Goal: Transaction & Acquisition: Book appointment/travel/reservation

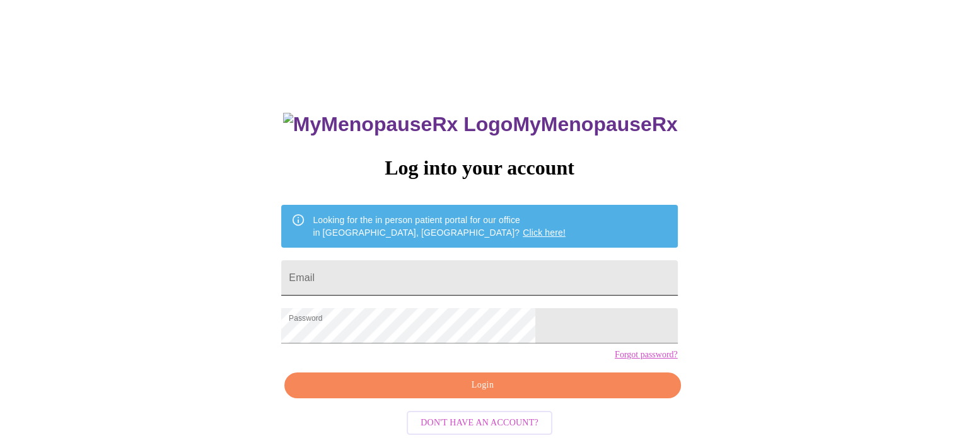
click at [429, 278] on input "Email" at bounding box center [479, 277] width 396 height 35
type input "[EMAIL_ADDRESS][DOMAIN_NAME]"
click at [443, 394] on span "Login" at bounding box center [482, 386] width 367 height 16
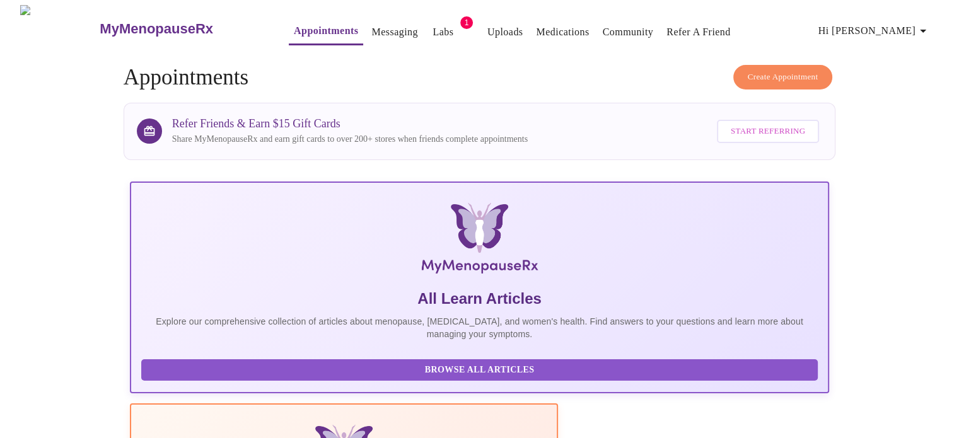
click at [748, 75] on span "Create Appointment" at bounding box center [783, 77] width 71 height 15
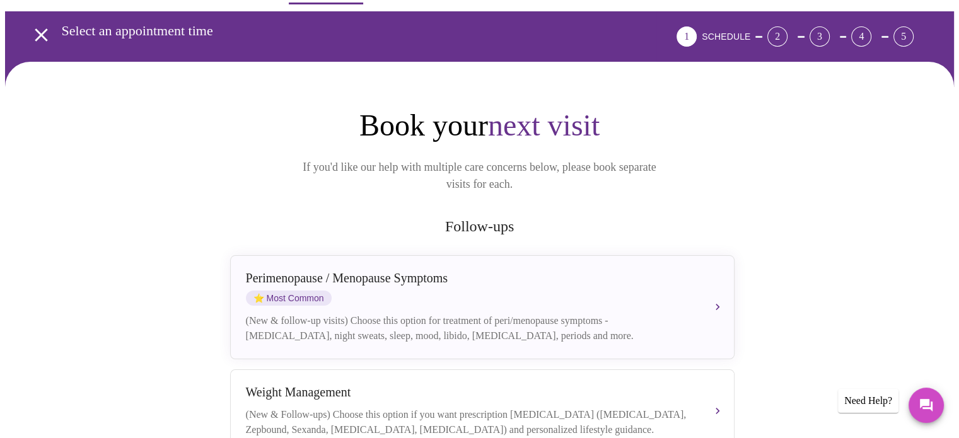
scroll to position [63, 0]
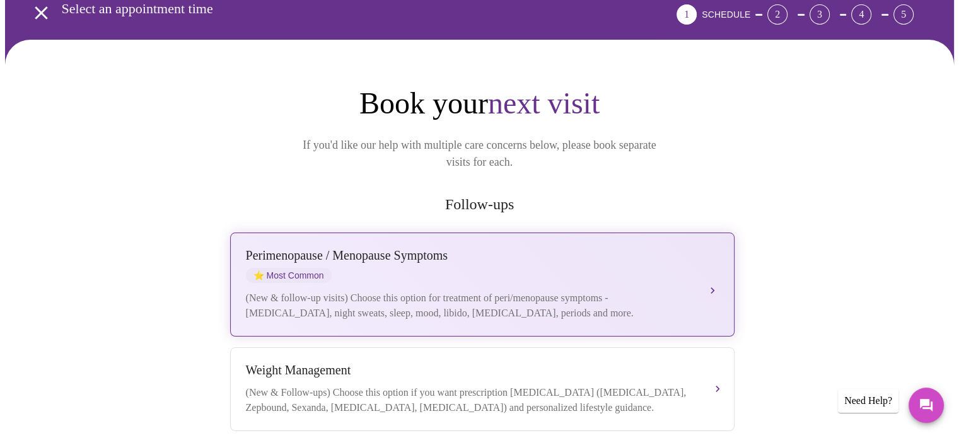
click at [387, 259] on div "[MEDICAL_DATA] / Menopause Symptoms ⭐ Most Common" at bounding box center [470, 265] width 448 height 35
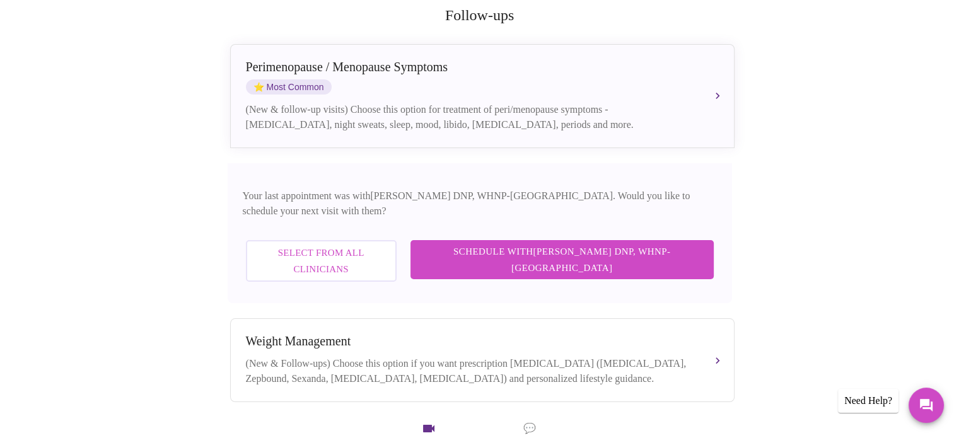
scroll to position [378, 0]
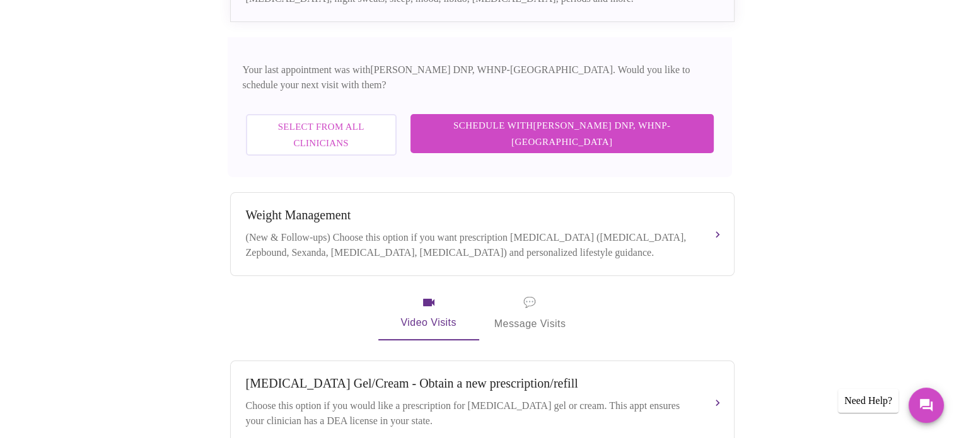
click at [366, 119] on span "Select from All Clinicians" at bounding box center [321, 135] width 123 height 33
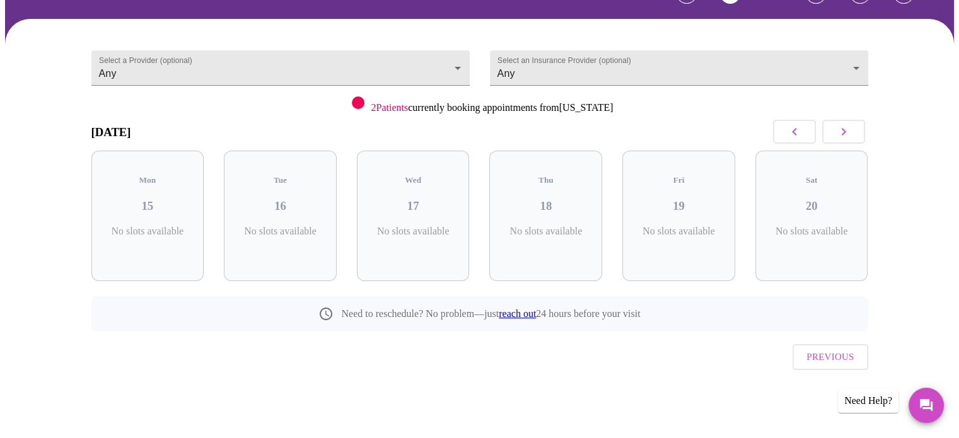
scroll to position [56, 0]
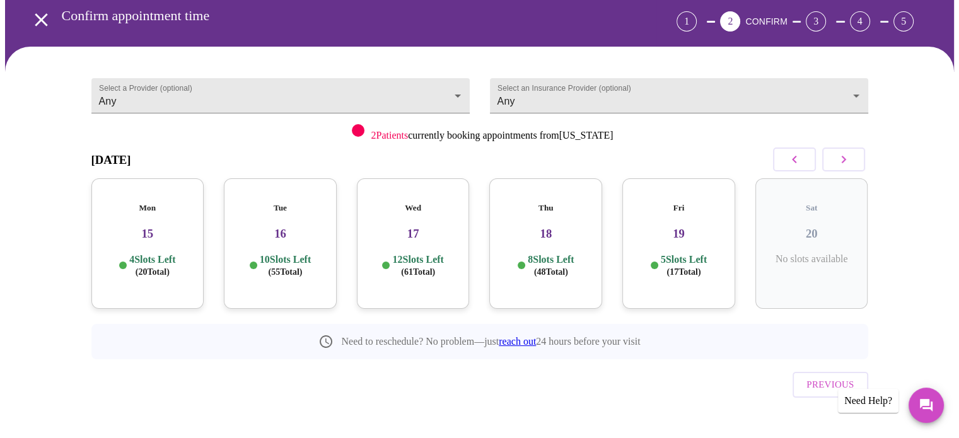
click at [143, 227] on h3 "15" at bounding box center [148, 234] width 93 height 14
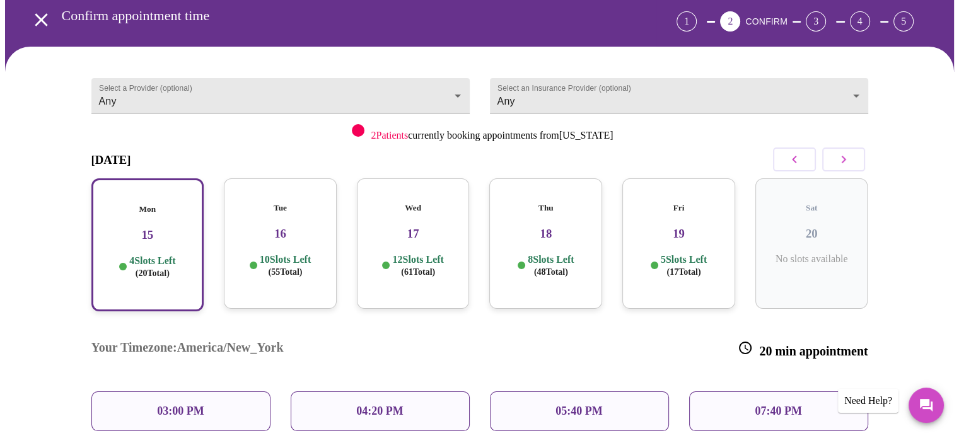
click at [254, 230] on div "Tue 16 10 Slots Left ( 55 Total)" at bounding box center [280, 243] width 113 height 131
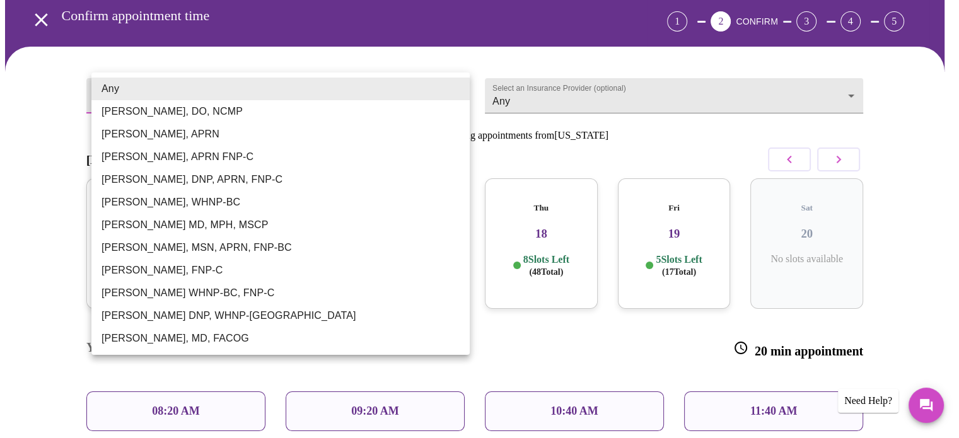
click at [229, 85] on body "MyMenopauseRx Appointments Messaging Labs 1 Uploads Medications Community Refer…" at bounding box center [479, 326] width 949 height 754
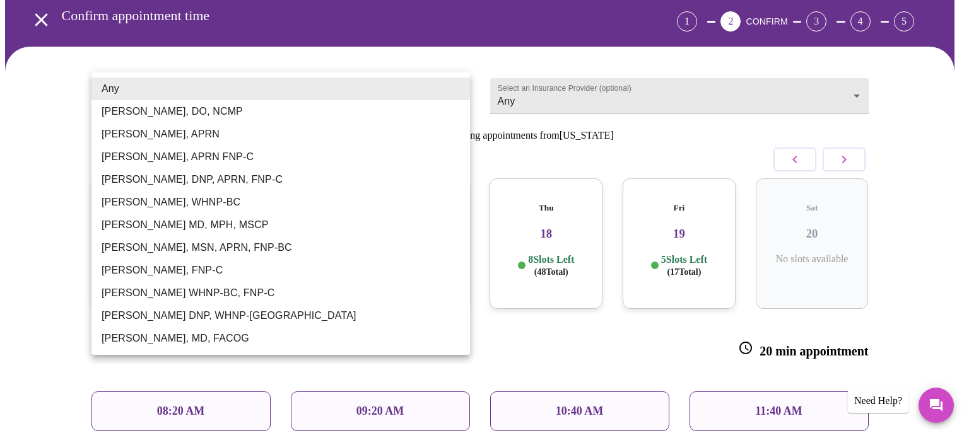
click at [190, 198] on li "[PERSON_NAME], WHNP-BC" at bounding box center [280, 202] width 378 height 23
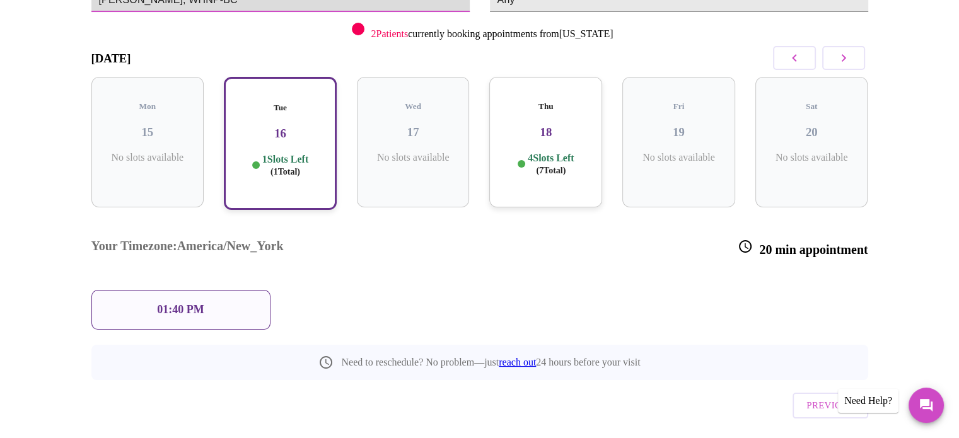
scroll to position [158, 0]
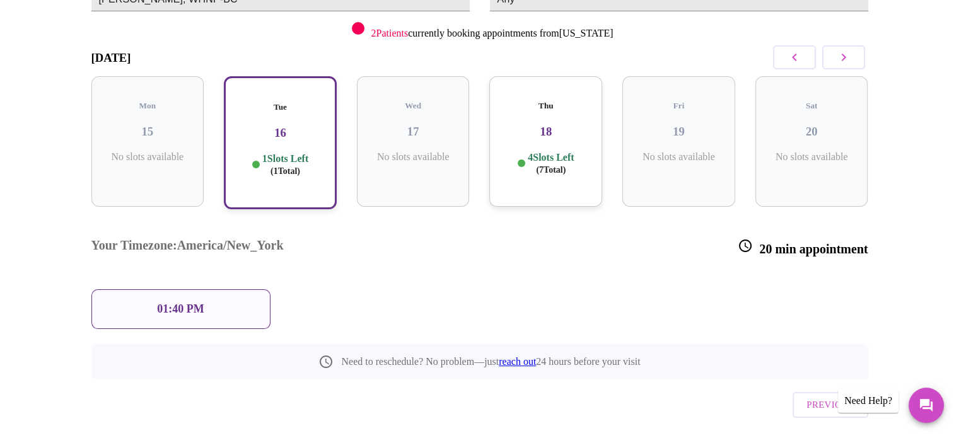
click at [530, 136] on div "Thu 18 4 Slots Left ( 7 Total)" at bounding box center [545, 141] width 113 height 131
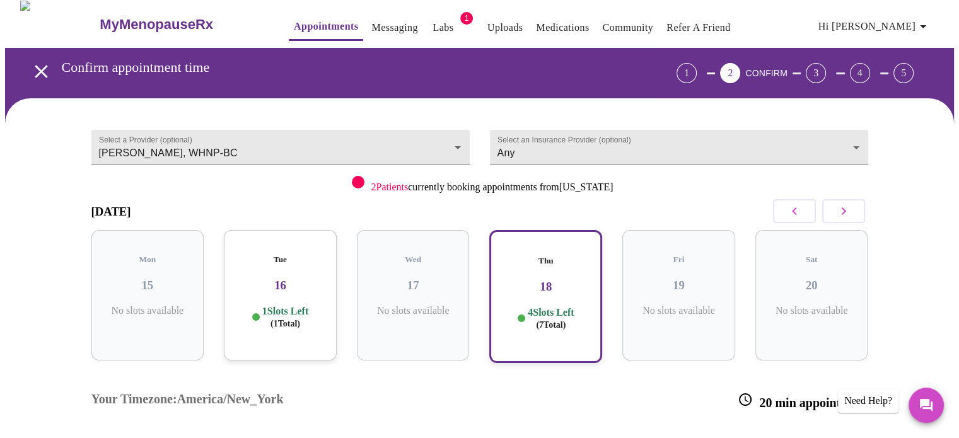
scroll to position [0, 0]
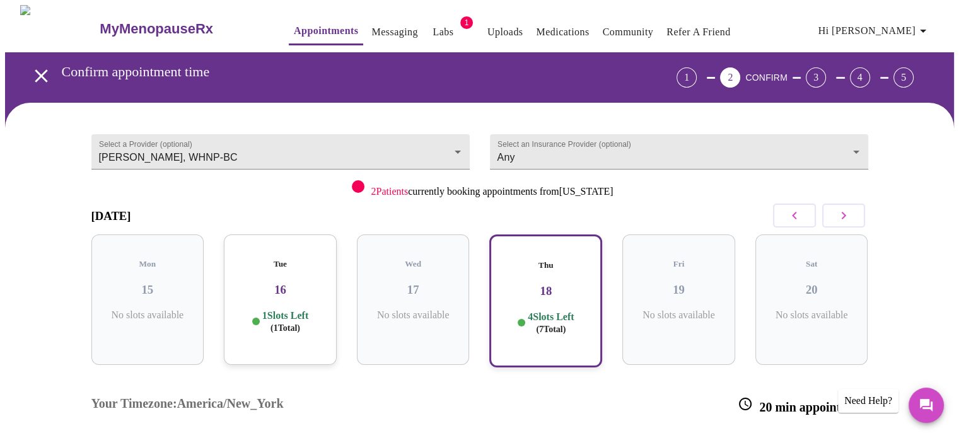
click at [239, 144] on body "MyMenopauseRx Appointments Messaging Labs 1 Uploads Medications Community Refer…" at bounding box center [479, 322] width 949 height 634
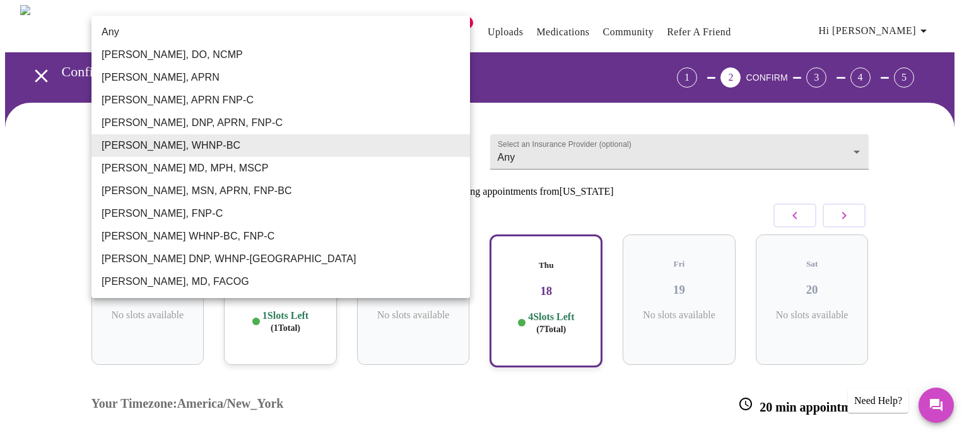
click at [130, 33] on li "Any" at bounding box center [280, 32] width 378 height 23
type input "Any"
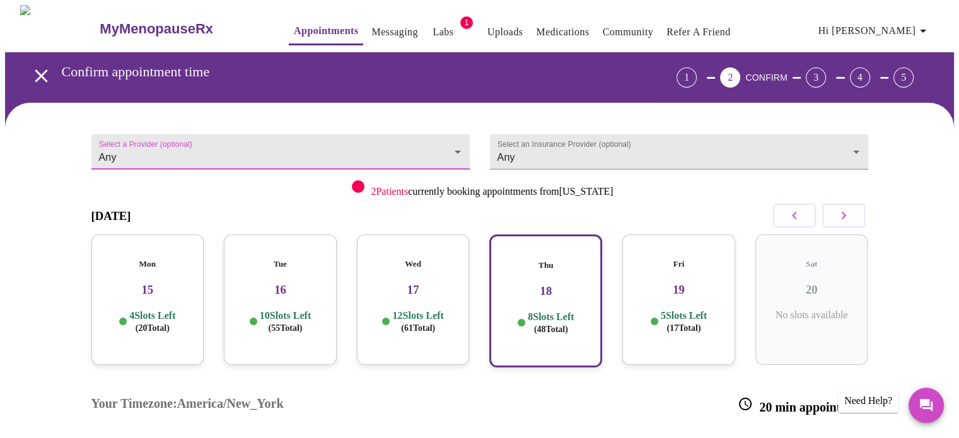
click at [371, 26] on link "Messaging" at bounding box center [394, 32] width 46 height 18
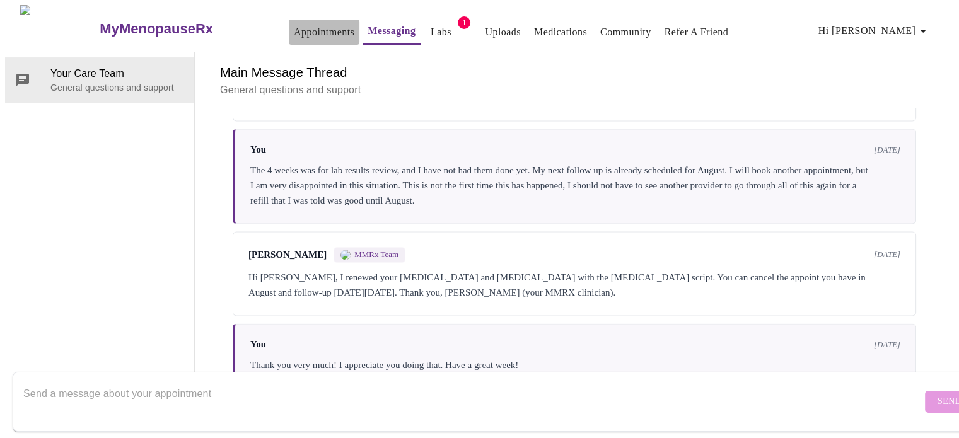
click at [294, 27] on link "Appointments" at bounding box center [324, 32] width 61 height 18
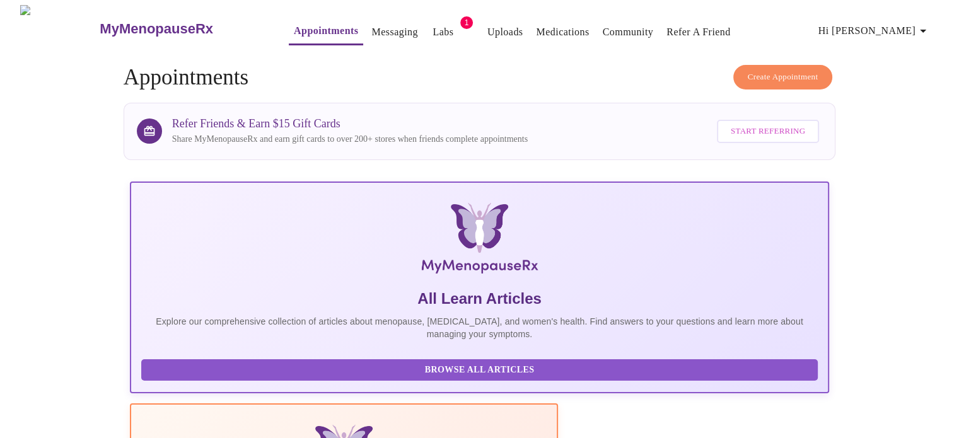
click at [781, 70] on span "Create Appointment" at bounding box center [783, 77] width 71 height 15
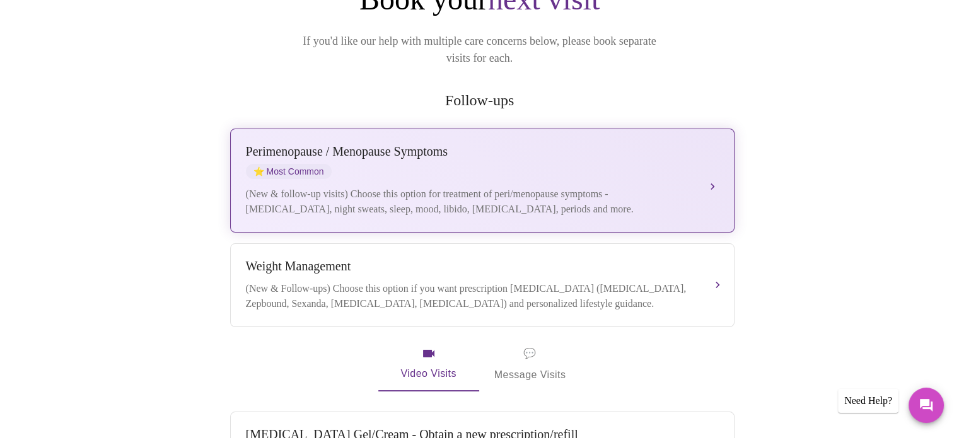
scroll to position [189, 0]
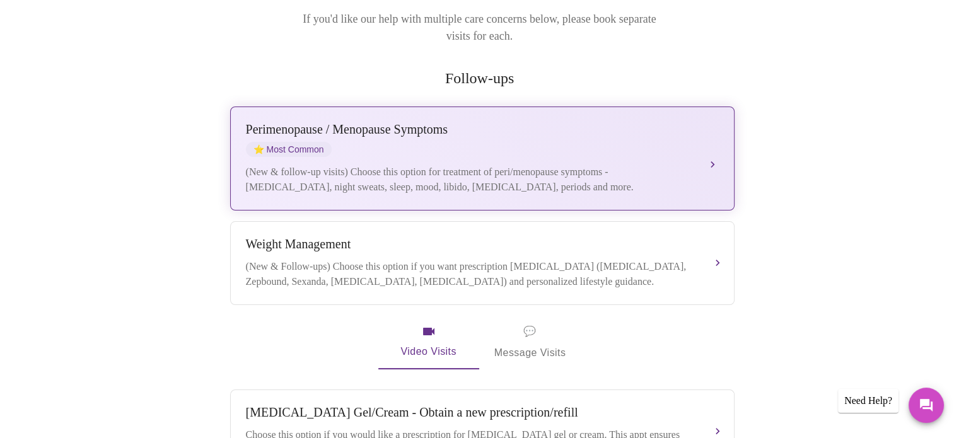
click at [394, 134] on div "[MEDICAL_DATA] / Menopause Symptoms ⭐ Most Common" at bounding box center [470, 139] width 448 height 35
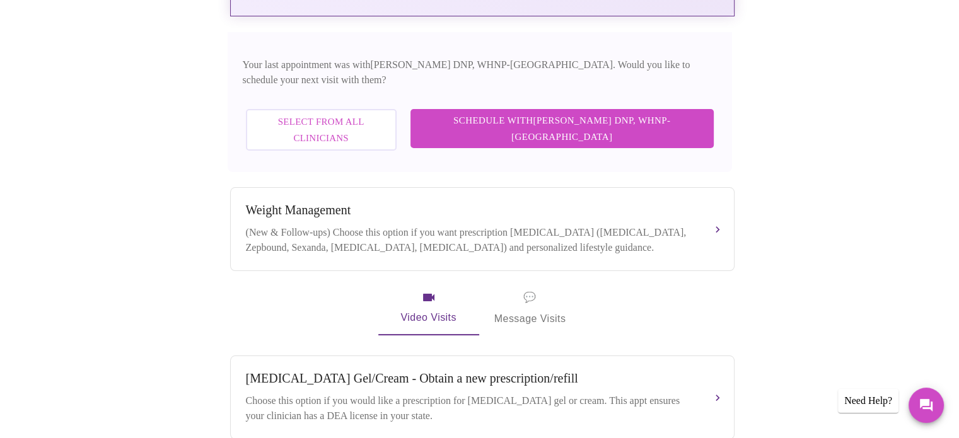
scroll to position [68, 0]
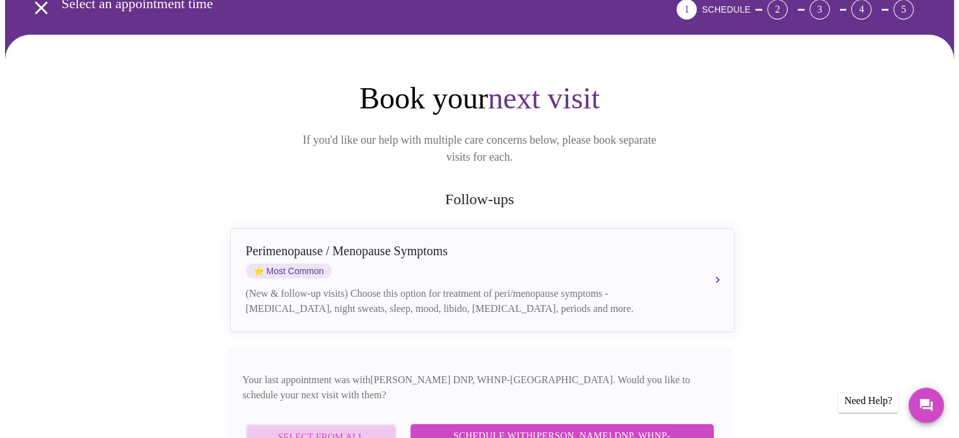
click at [376, 429] on span "Select from All Clinicians" at bounding box center [321, 445] width 123 height 33
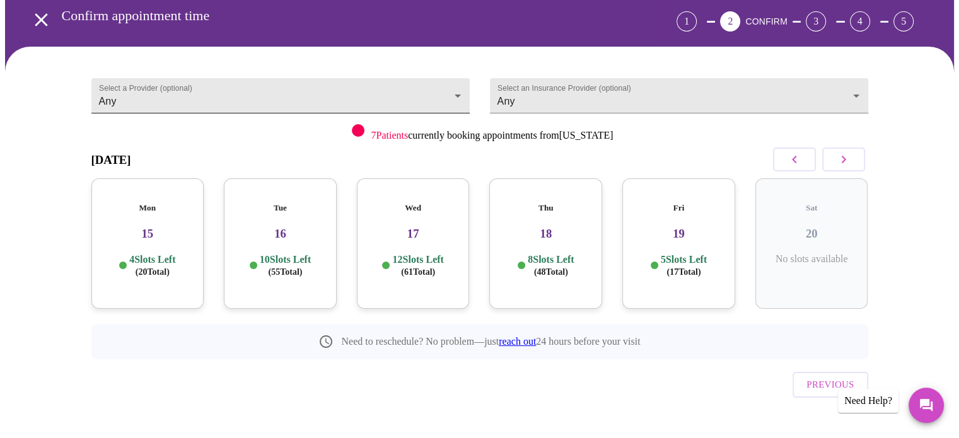
click at [184, 94] on body "MyMenopauseRx Appointments Messaging Labs 1 Uploads Medications Community Refer…" at bounding box center [479, 205] width 949 height 512
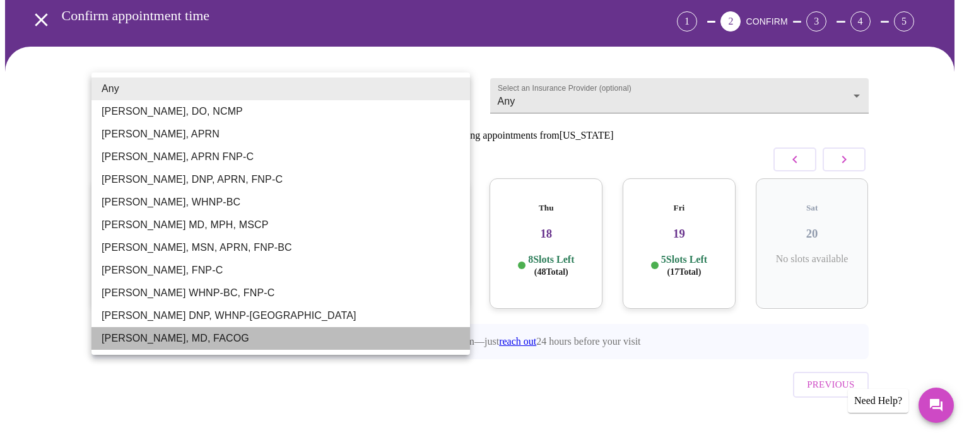
click at [171, 337] on li "[PERSON_NAME], MD, FACOG" at bounding box center [280, 338] width 378 height 23
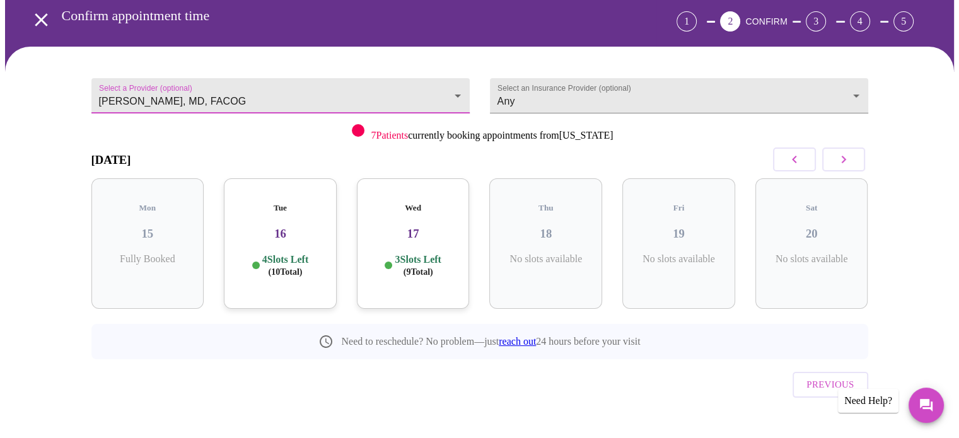
click at [269, 267] on span "( 10 Total)" at bounding box center [286, 271] width 34 height 9
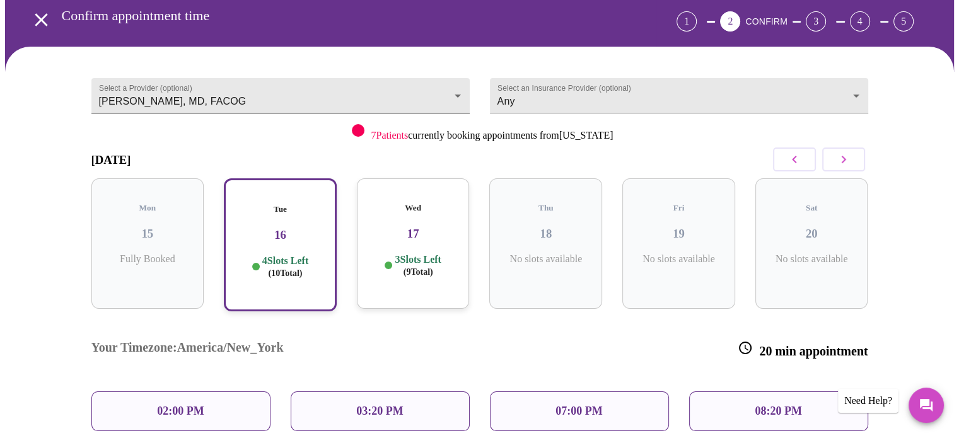
click at [199, 90] on body "MyMenopauseRx Appointments Messaging Labs 1 Uploads Medications Community Refer…" at bounding box center [479, 266] width 949 height 634
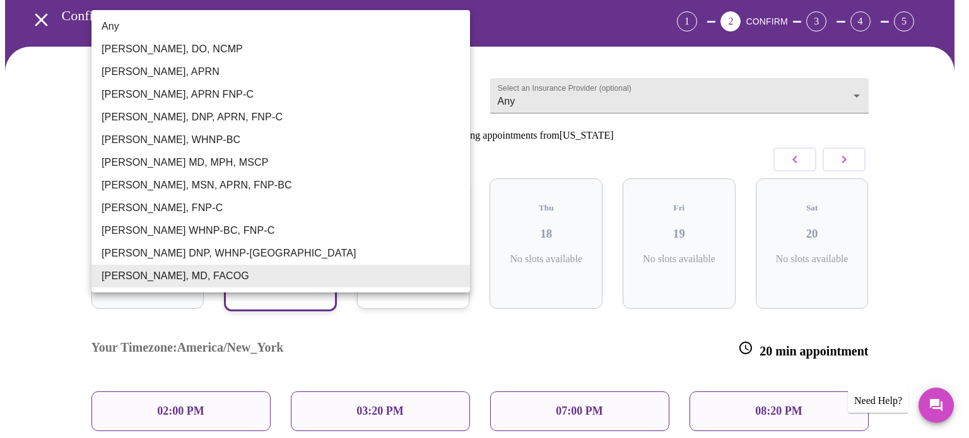
click at [168, 143] on li "[PERSON_NAME], WHNP-BC" at bounding box center [280, 140] width 378 height 23
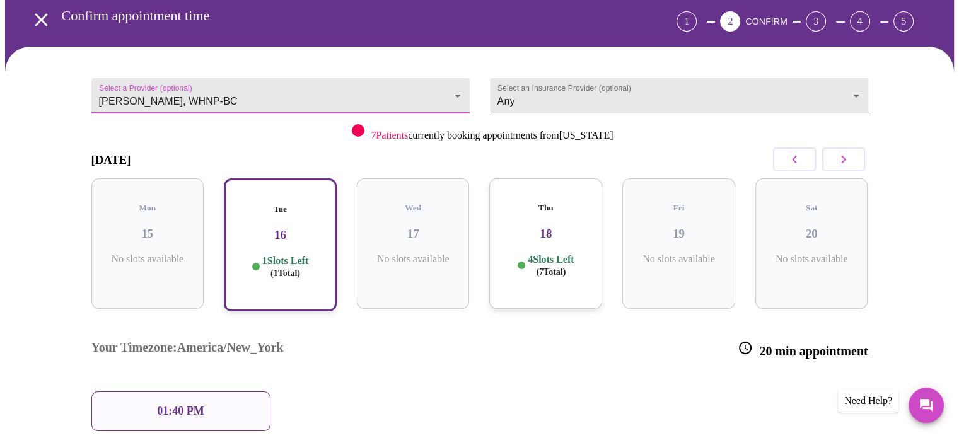
click at [559, 227] on h3 "18" at bounding box center [546, 234] width 93 height 14
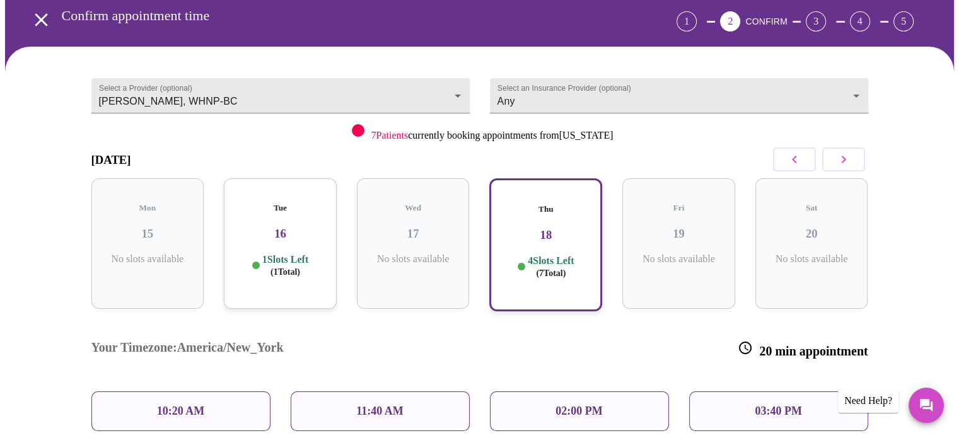
scroll to position [119, 0]
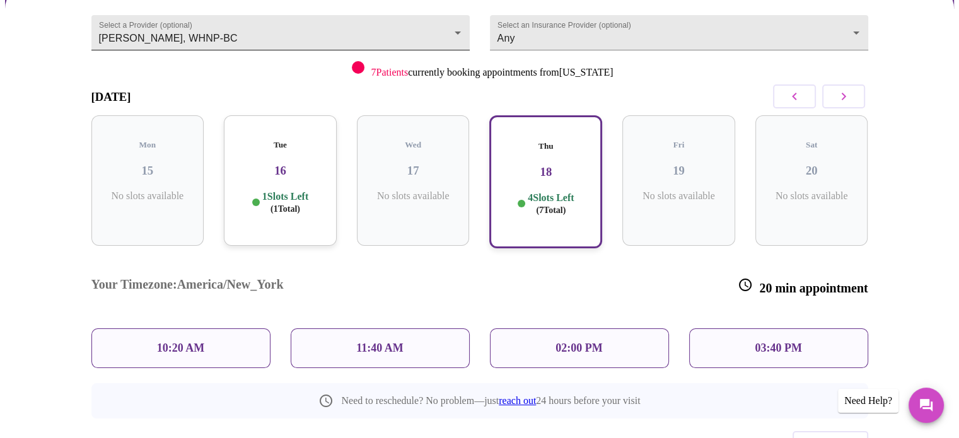
click at [201, 34] on body "MyMenopauseRx Appointments Messaging Labs 1 Uploads Medications Community Refer…" at bounding box center [479, 203] width 949 height 634
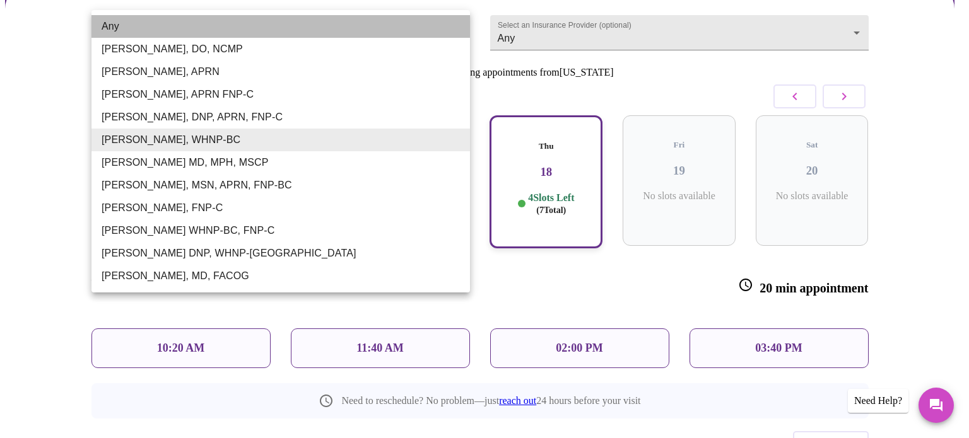
click at [153, 30] on li "Any" at bounding box center [280, 26] width 378 height 23
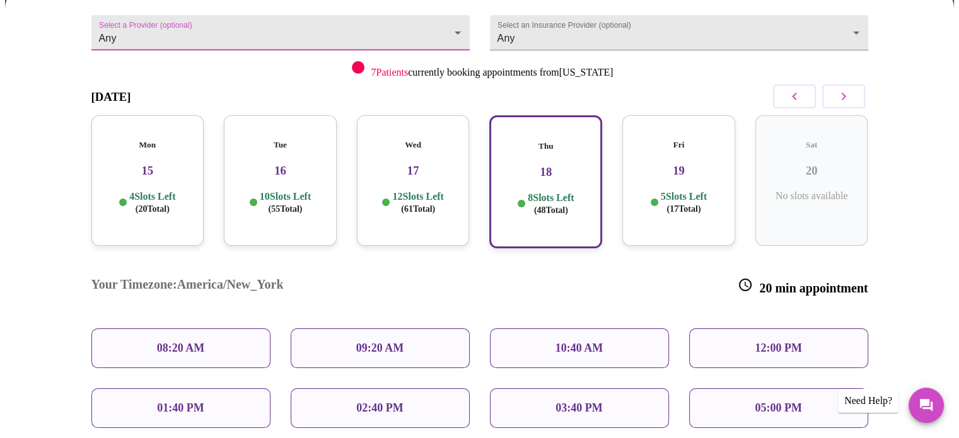
click at [171, 164] on h3 "15" at bounding box center [148, 171] width 93 height 14
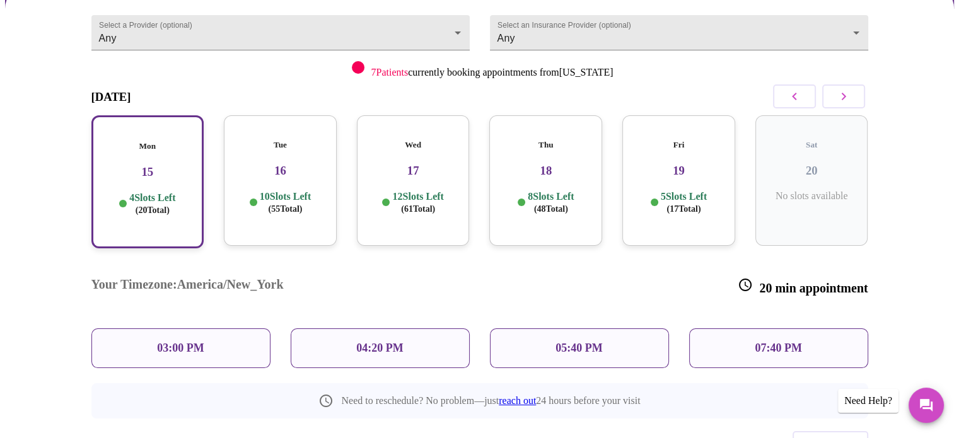
click at [273, 165] on h3 "16" at bounding box center [280, 171] width 93 height 14
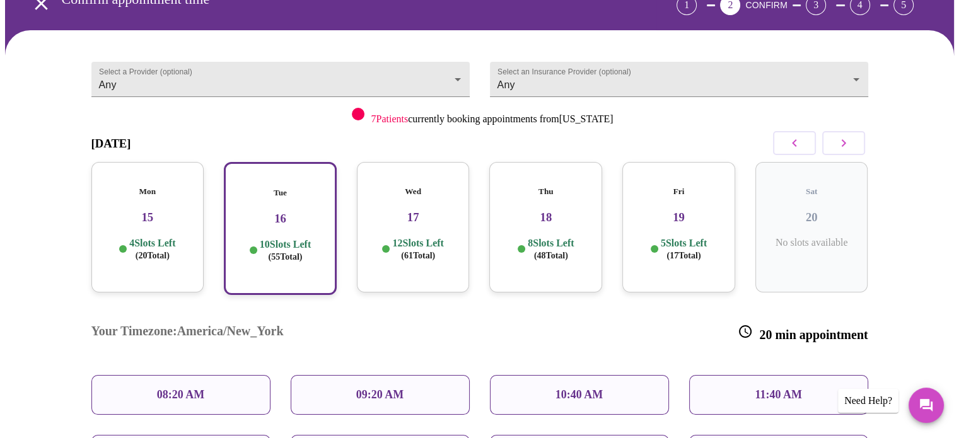
scroll to position [56, 0]
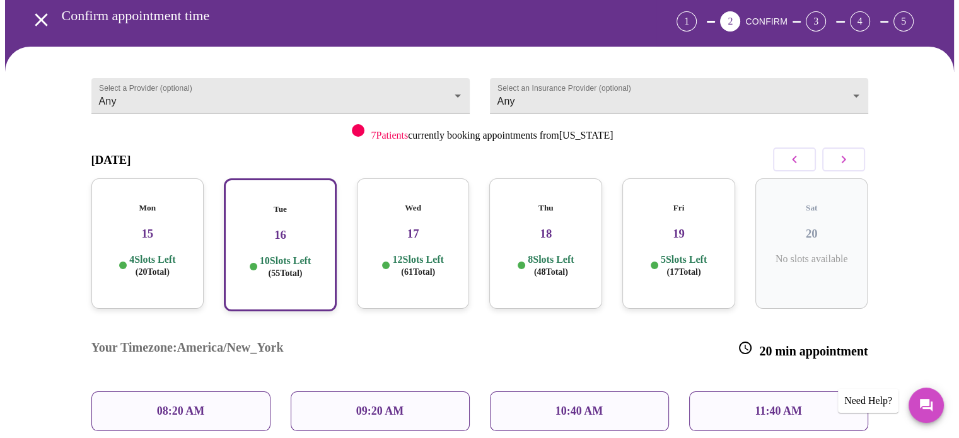
click at [172, 227] on h3 "15" at bounding box center [148, 234] width 93 height 14
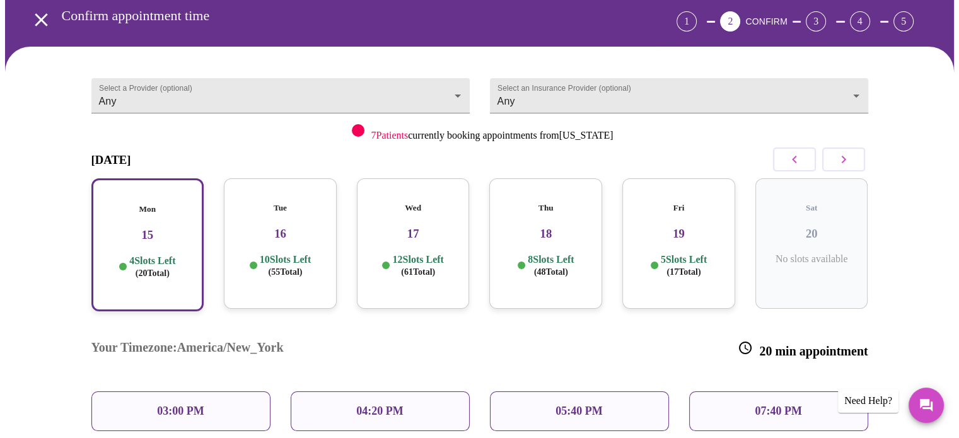
scroll to position [0, 0]
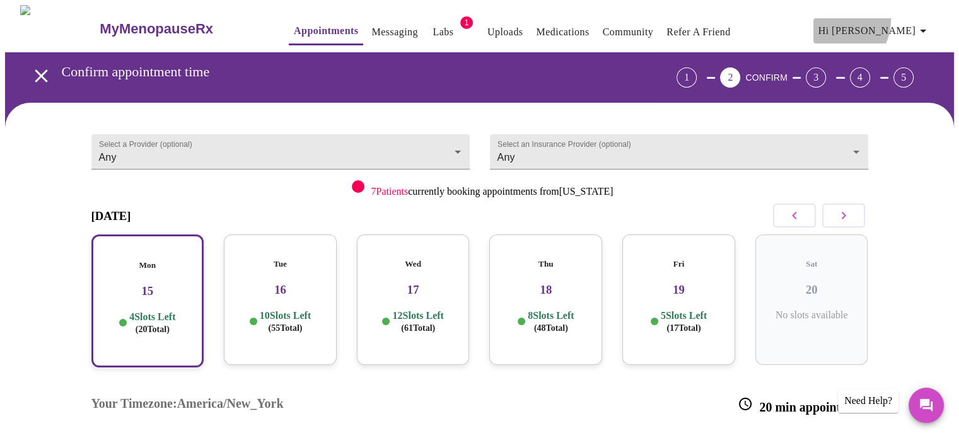
click at [886, 18] on button "Hi [PERSON_NAME]" at bounding box center [875, 30] width 122 height 25
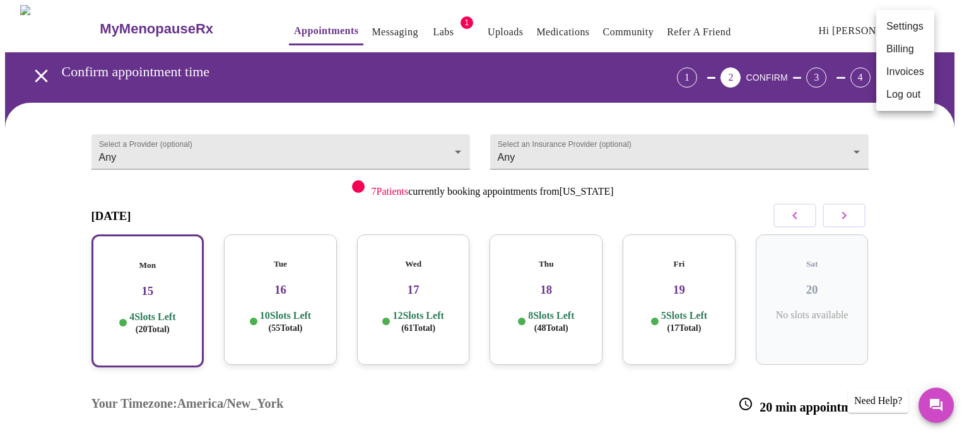
click at [845, 21] on div at bounding box center [484, 219] width 969 height 438
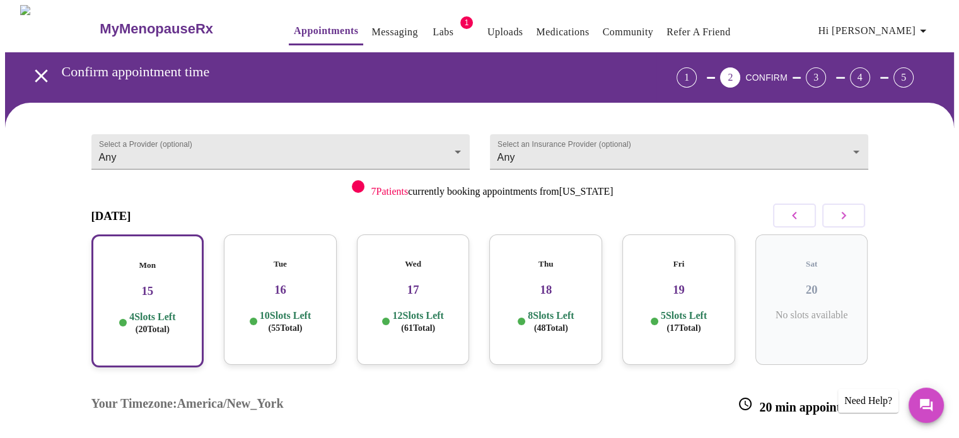
click at [896, 27] on span "Hi [PERSON_NAME]" at bounding box center [875, 31] width 112 height 18
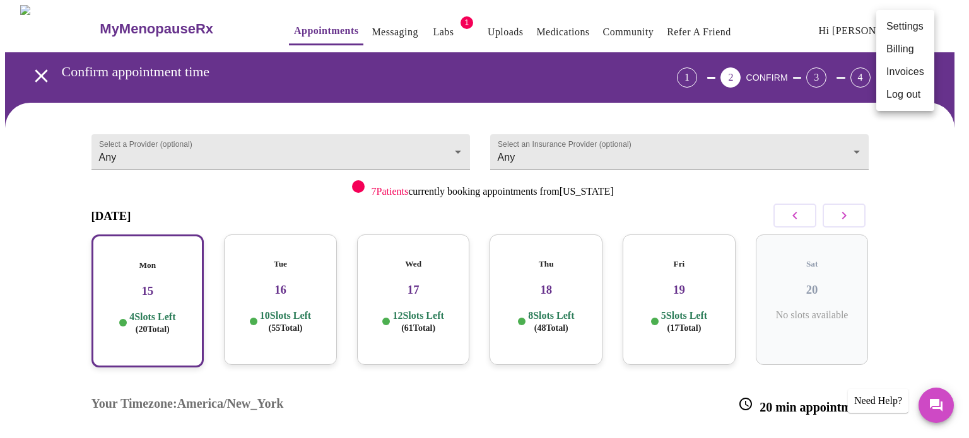
click at [683, 38] on div at bounding box center [484, 219] width 969 height 438
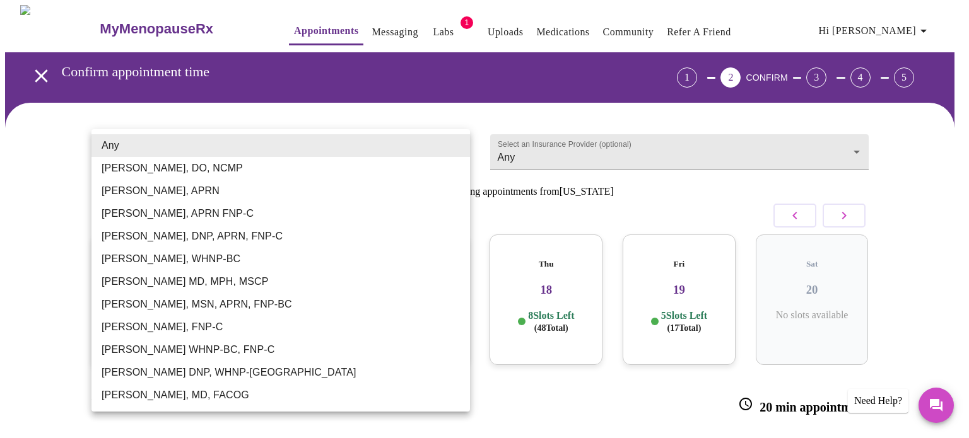
click at [178, 161] on body "MyMenopauseRx Appointments Messaging Labs 1 Uploads Medications Community Refer…" at bounding box center [484, 322] width 959 height 634
click at [181, 264] on li "[PERSON_NAME], WHNP-BC" at bounding box center [280, 259] width 378 height 23
type input "[PERSON_NAME], WHNP-BC"
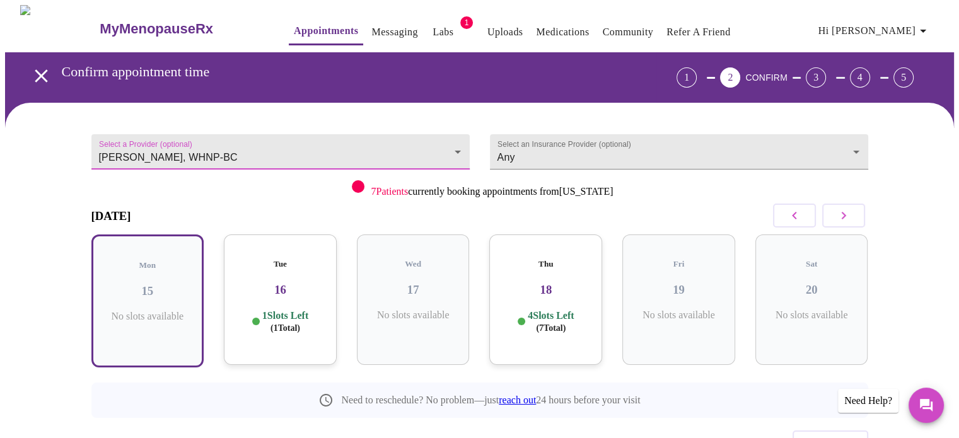
click at [510, 283] on h3 "18" at bounding box center [546, 290] width 93 height 14
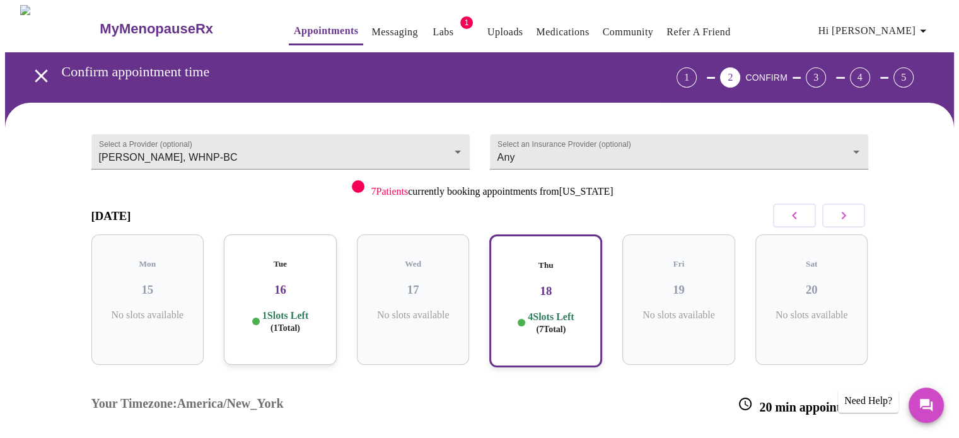
click at [845, 213] on icon "button" at bounding box center [843, 215] width 15 height 15
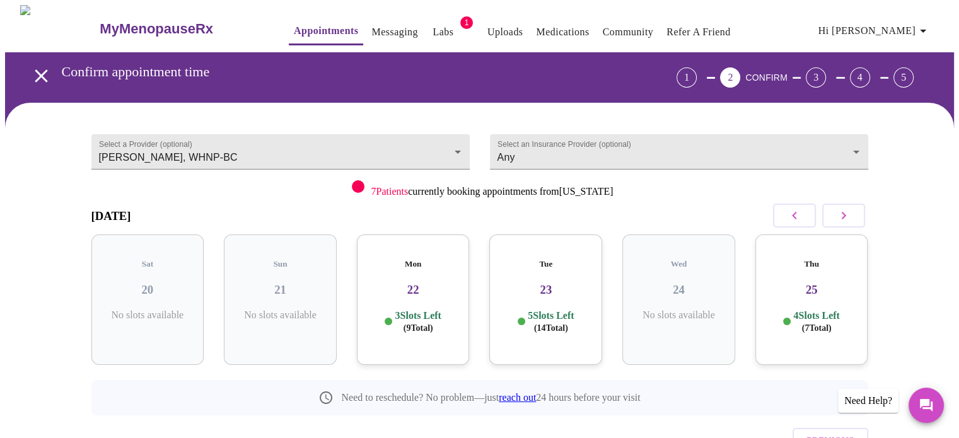
click at [414, 283] on h3 "22" at bounding box center [413, 290] width 93 height 14
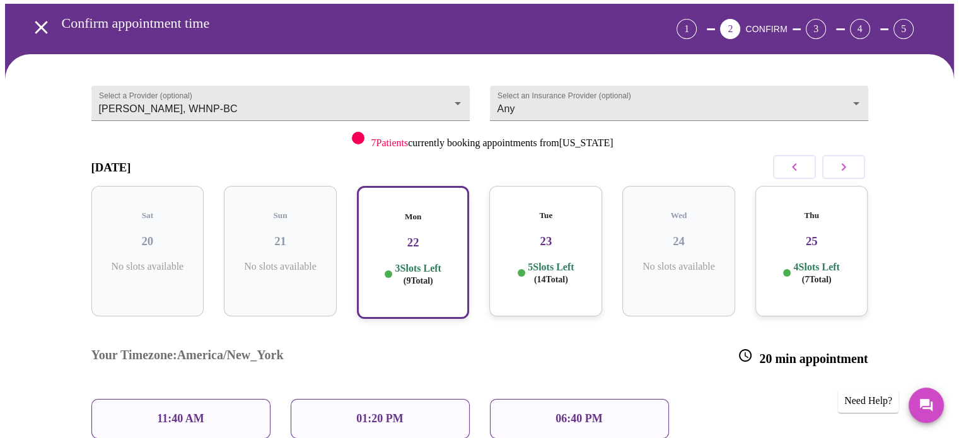
scroll to position [126, 0]
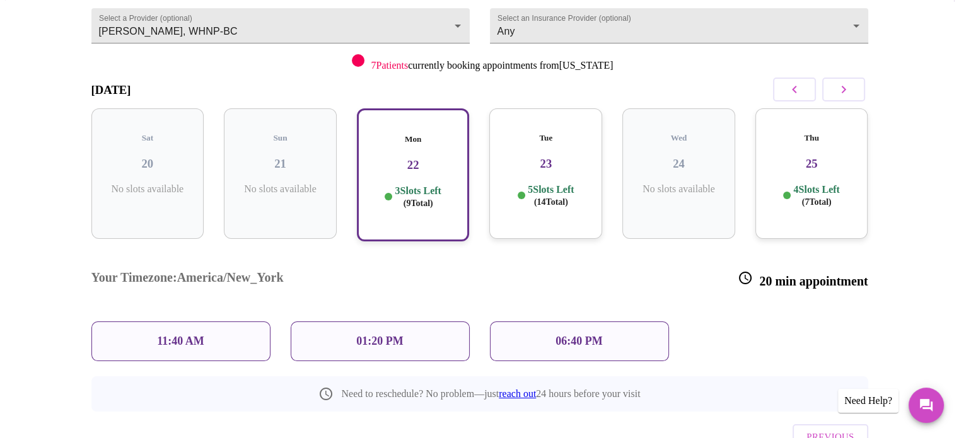
click at [151, 322] on div "11:40 AM" at bounding box center [180, 342] width 179 height 40
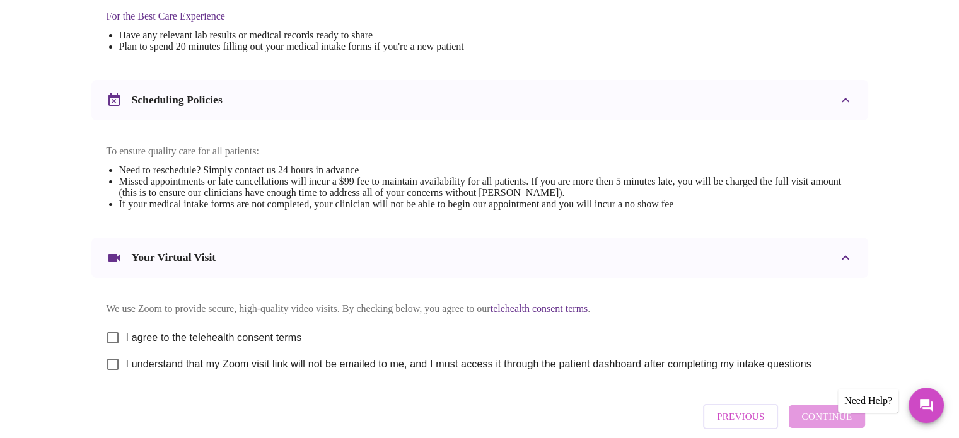
scroll to position [378, 0]
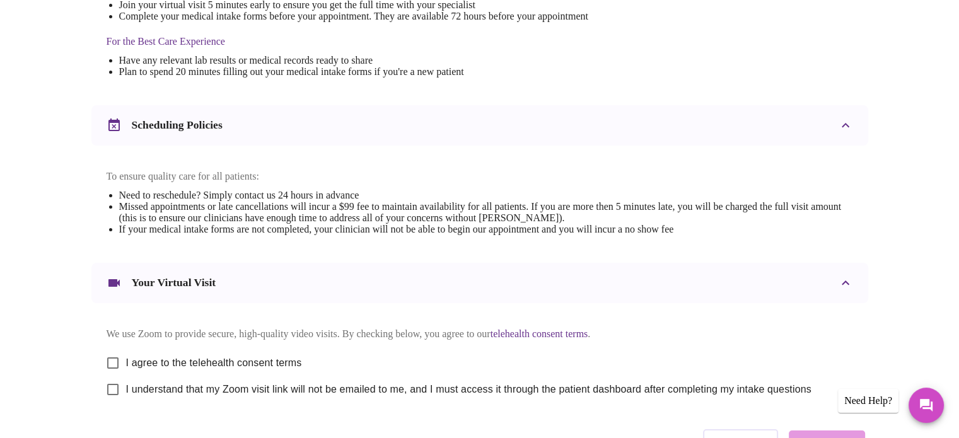
click at [111, 371] on input "I agree to the telehealth consent terms" at bounding box center [113, 363] width 26 height 26
checkbox input "true"
click at [112, 403] on input "I understand that my Zoom visit link will not be emailed to me, and I must acce…" at bounding box center [113, 390] width 26 height 26
checkbox input "true"
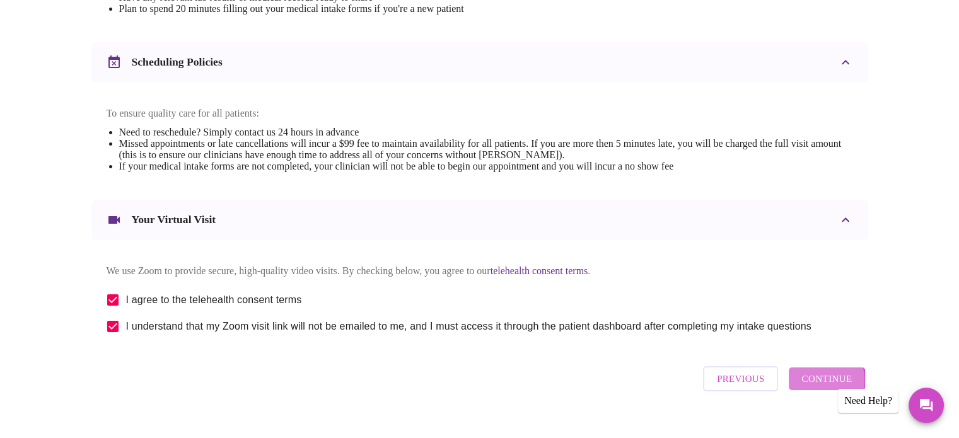
click at [797, 390] on button "Continue" at bounding box center [827, 379] width 76 height 23
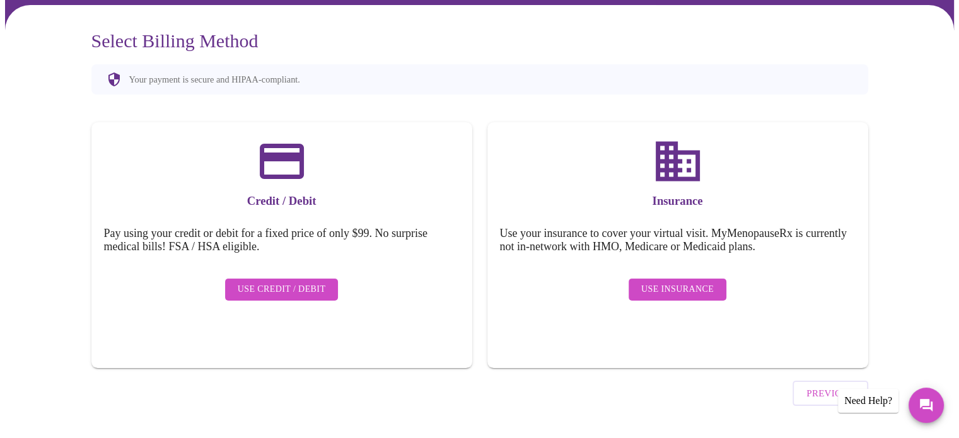
click at [652, 286] on span "Use Insurance" at bounding box center [677, 290] width 73 height 16
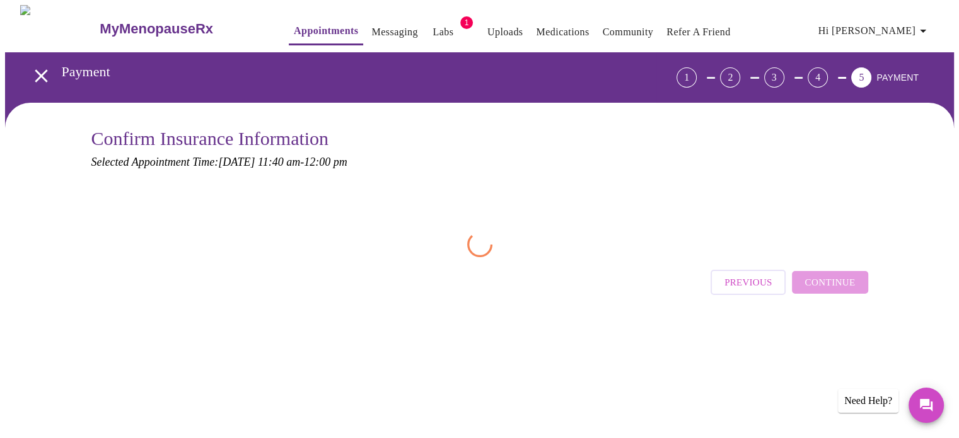
scroll to position [0, 0]
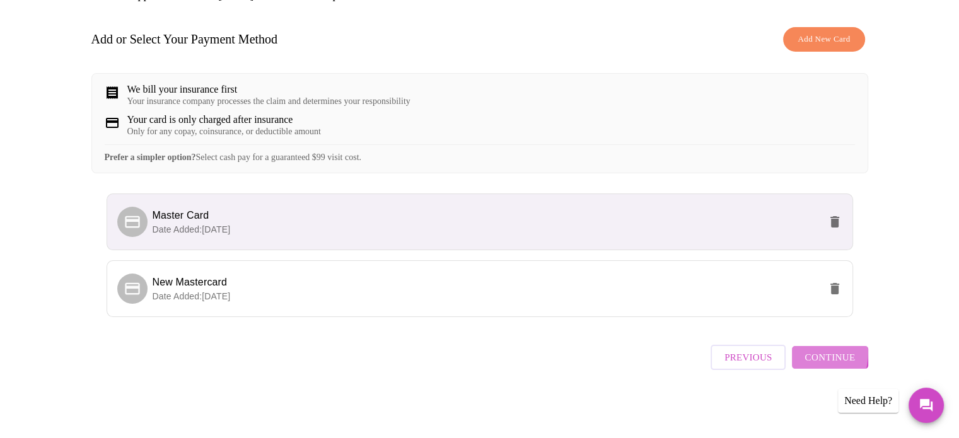
click at [807, 357] on button "Continue" at bounding box center [830, 357] width 76 height 23
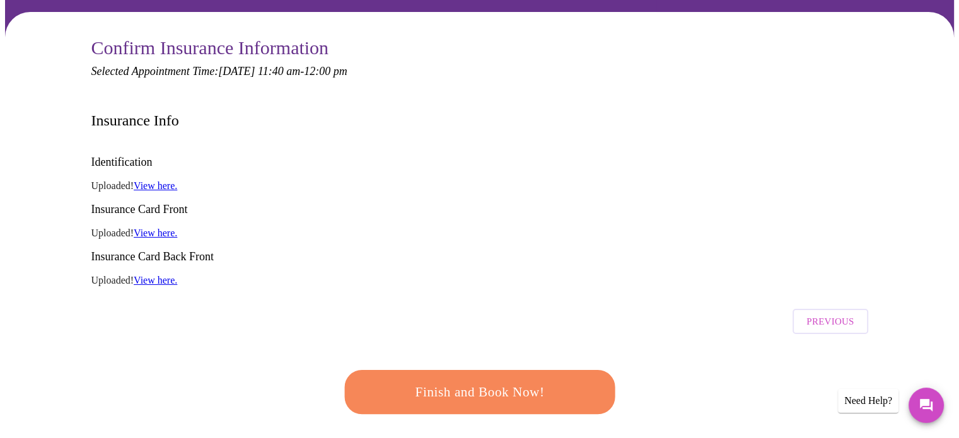
scroll to position [112, 0]
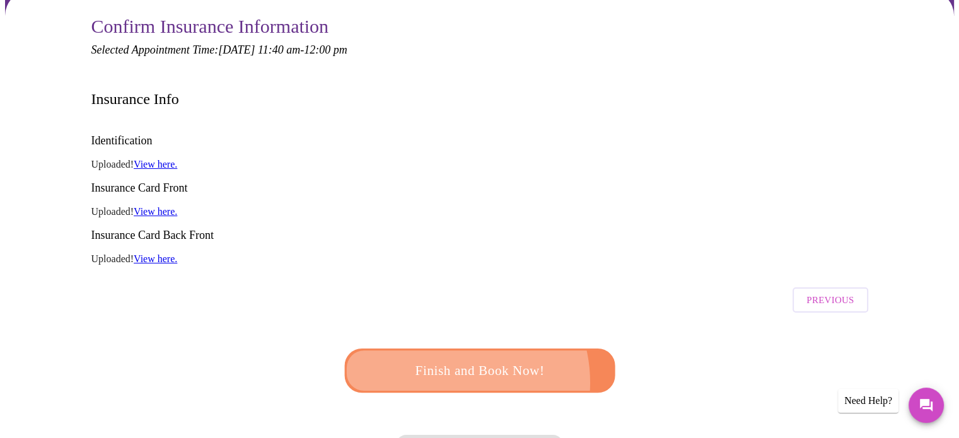
drag, startPoint x: 441, startPoint y: 332, endPoint x: 435, endPoint y: 321, distance: 13.0
click at [439, 359] on span "Finish and Book Now!" at bounding box center [480, 370] width 235 height 23
